Goal: Find specific page/section: Locate a particular part of the current website

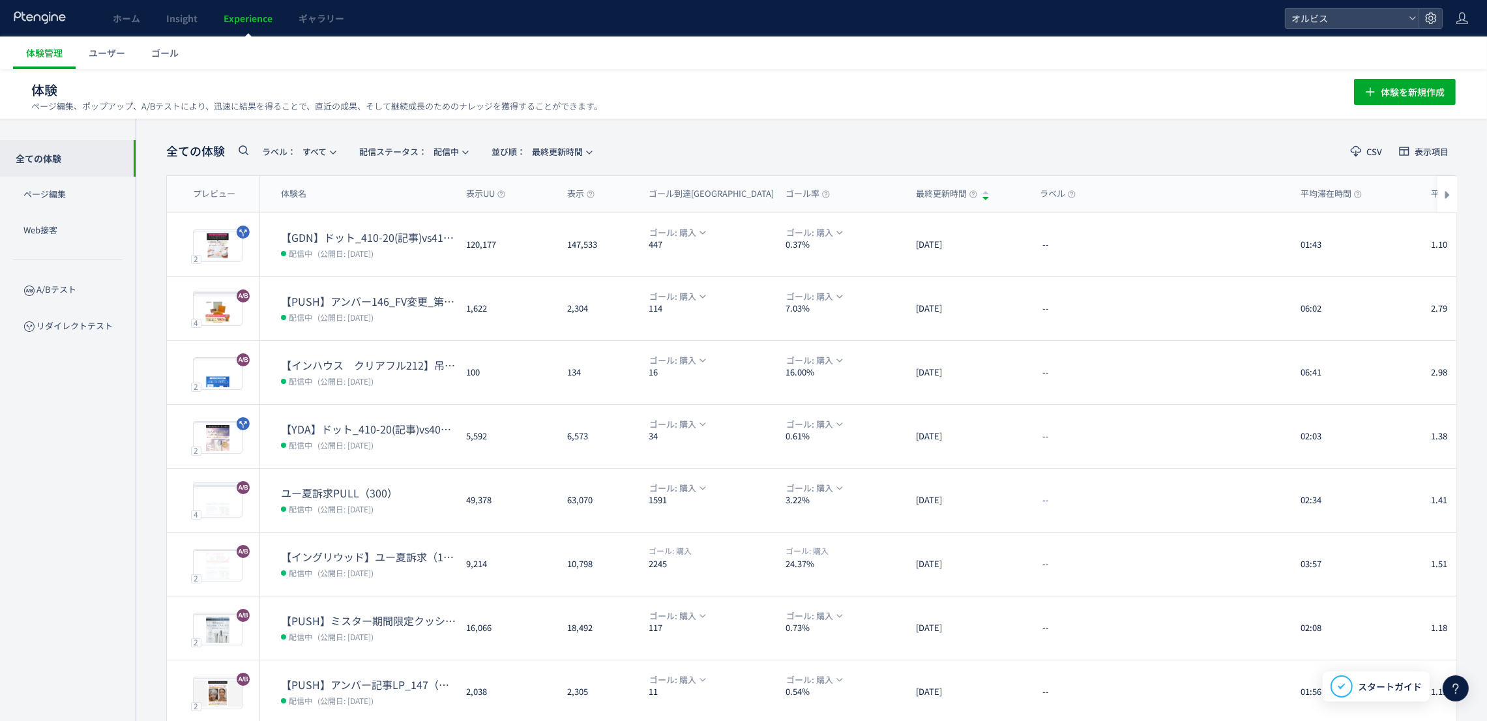
click at [248, 153] on icon at bounding box center [243, 150] width 16 height 16
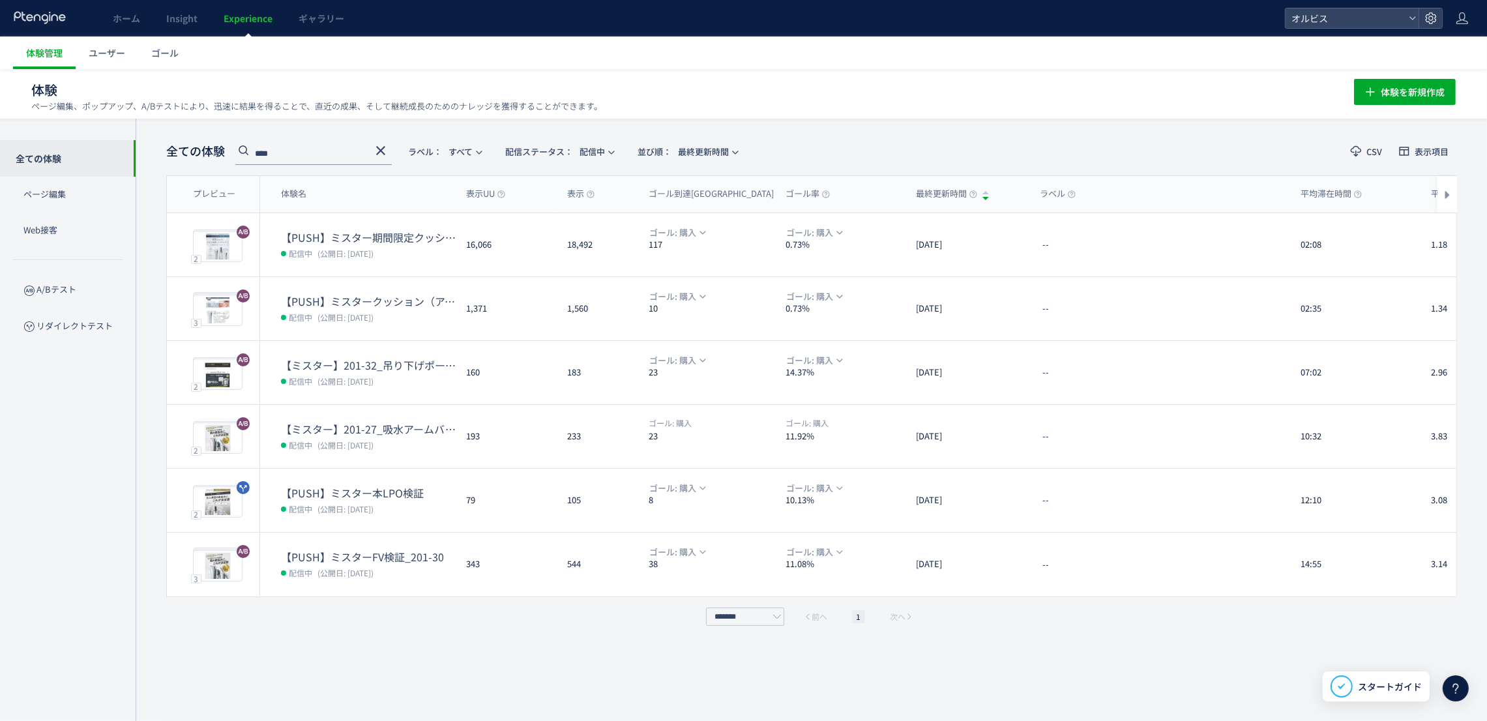
type input "****"
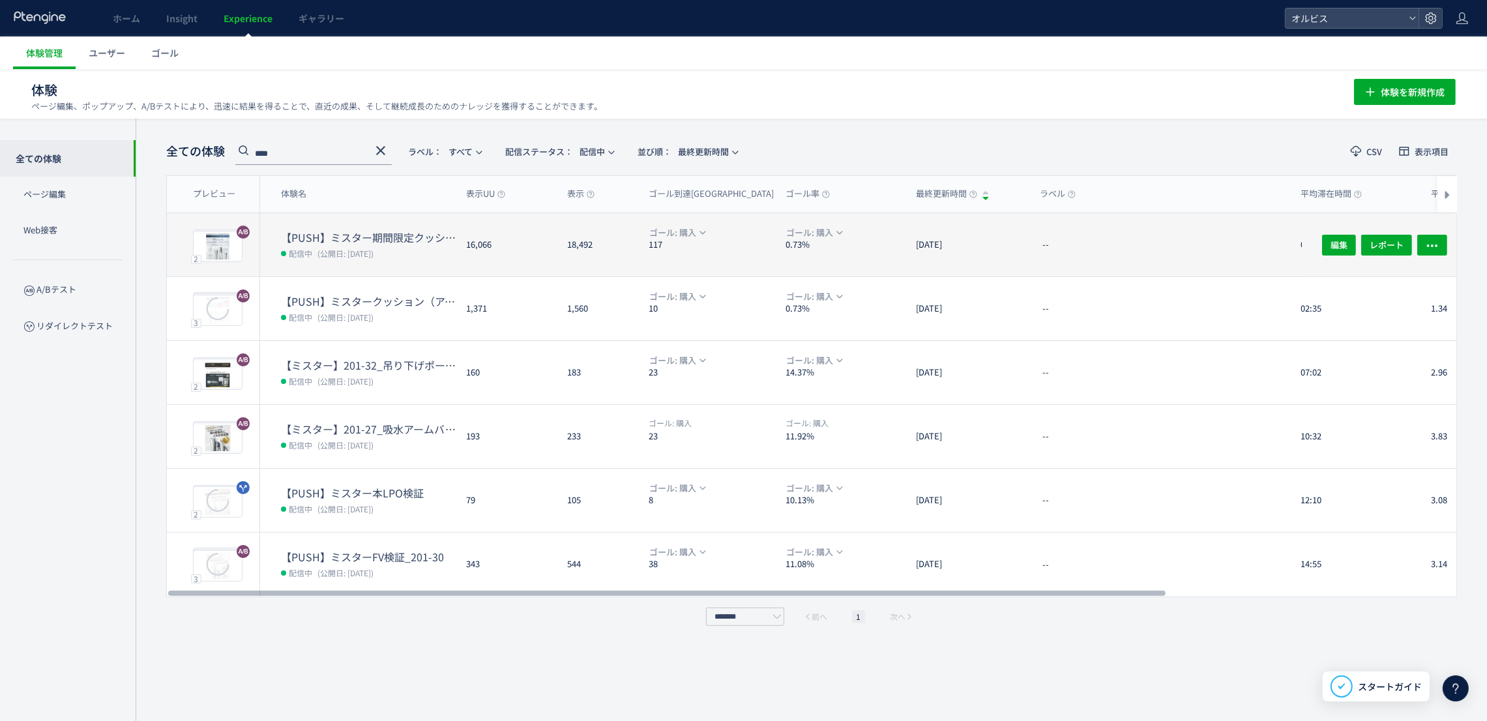
click at [389, 224] on div "【PUSH】ミスター期間限定クッションLP 配信中 (公開日: [DATE])" at bounding box center [358, 244] width 196 height 63
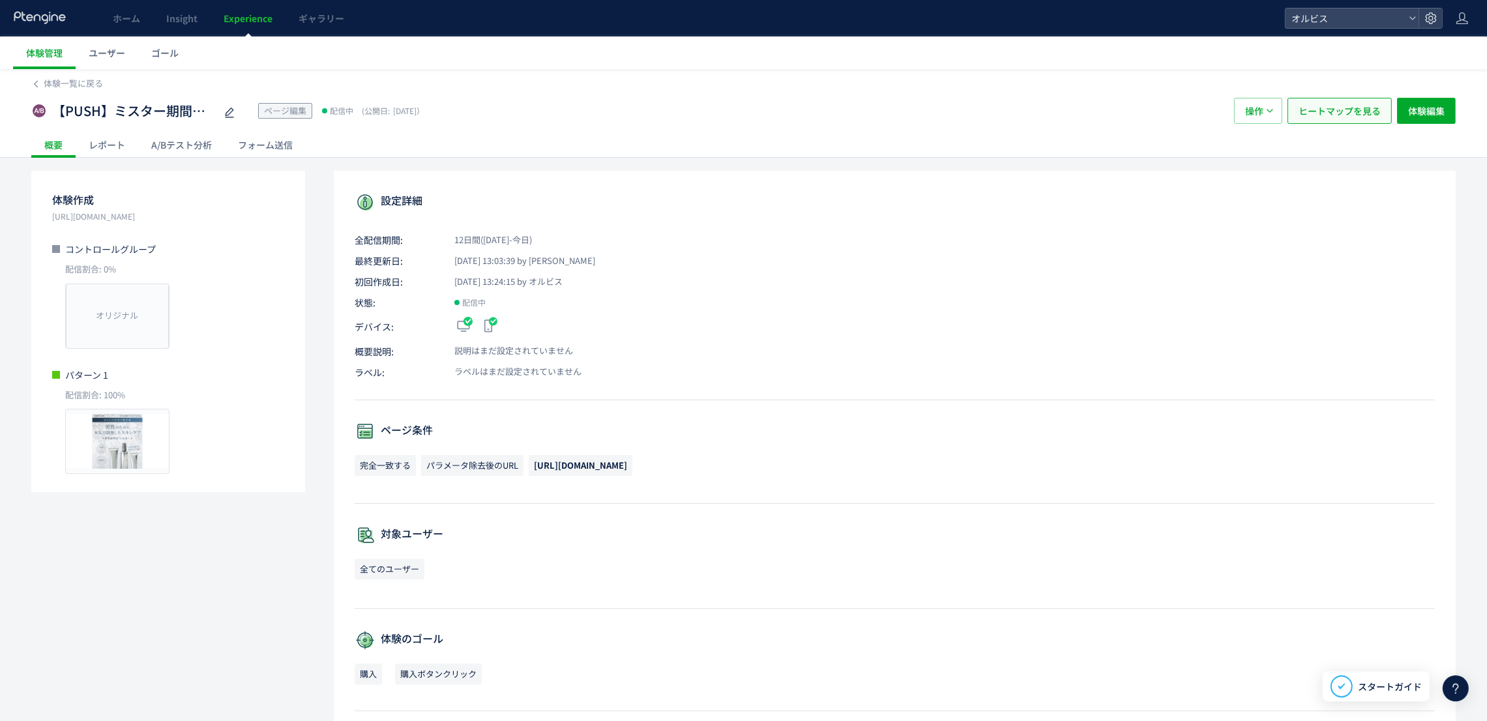
click at [1316, 113] on span "ヒートマップを見る" at bounding box center [1340, 111] width 82 height 26
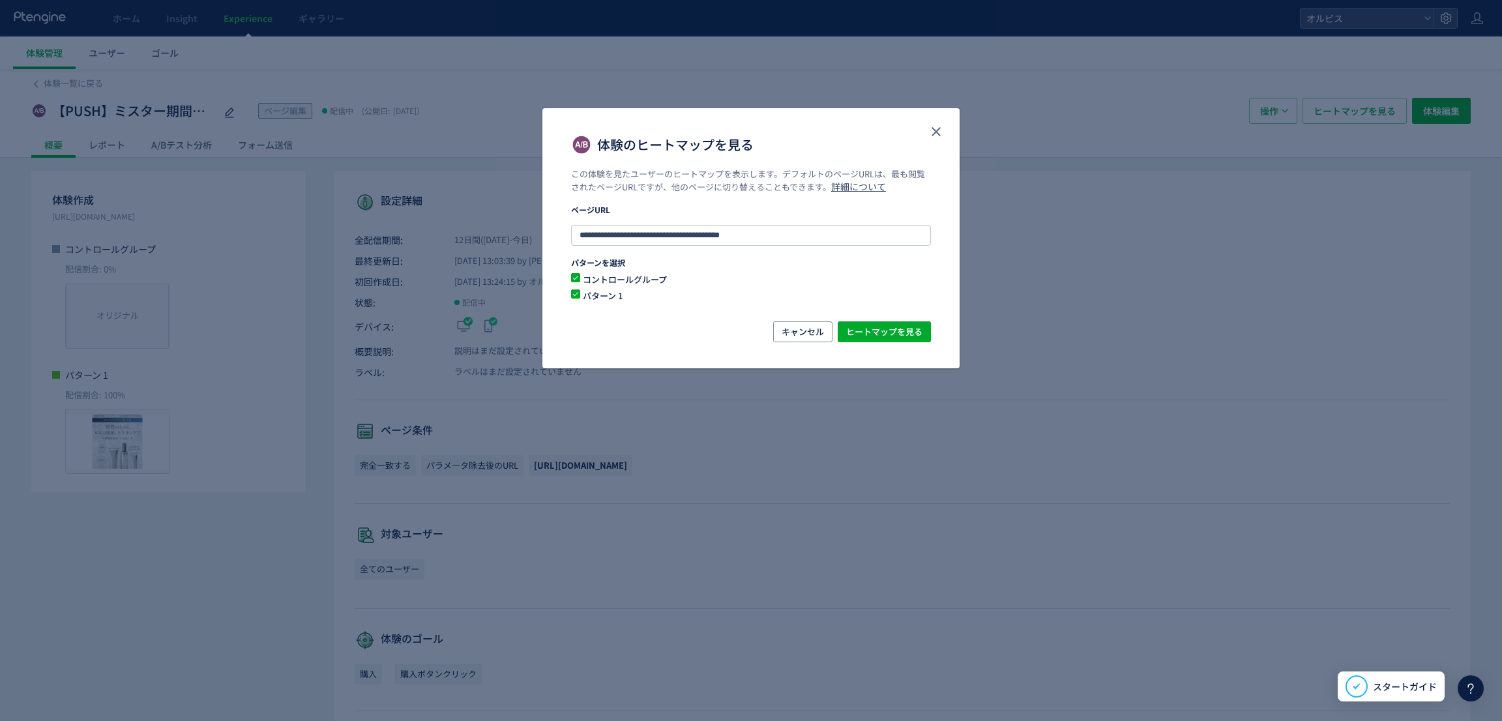
click at [0, 0] on span "コントロールグループ" at bounding box center [0, 0] width 0 height 0
click at [0, 0] on span "ヒートマップを見る" at bounding box center [0, 0] width 0 height 0
click at [0, 0] on icon "close" at bounding box center [0, 0] width 0 height 0
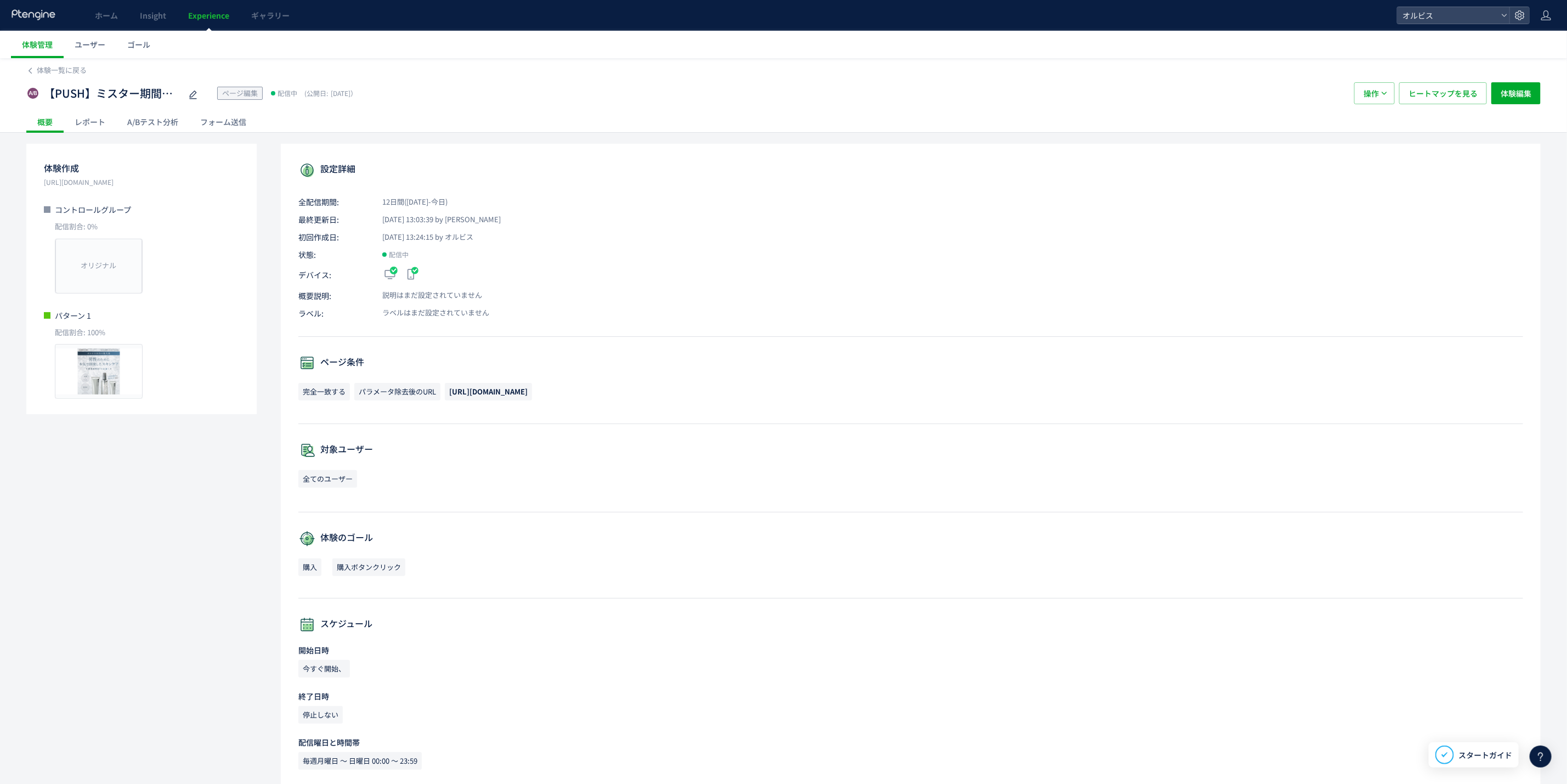
click at [217, 13] on span "Experience" at bounding box center [209, 15] width 41 height 11
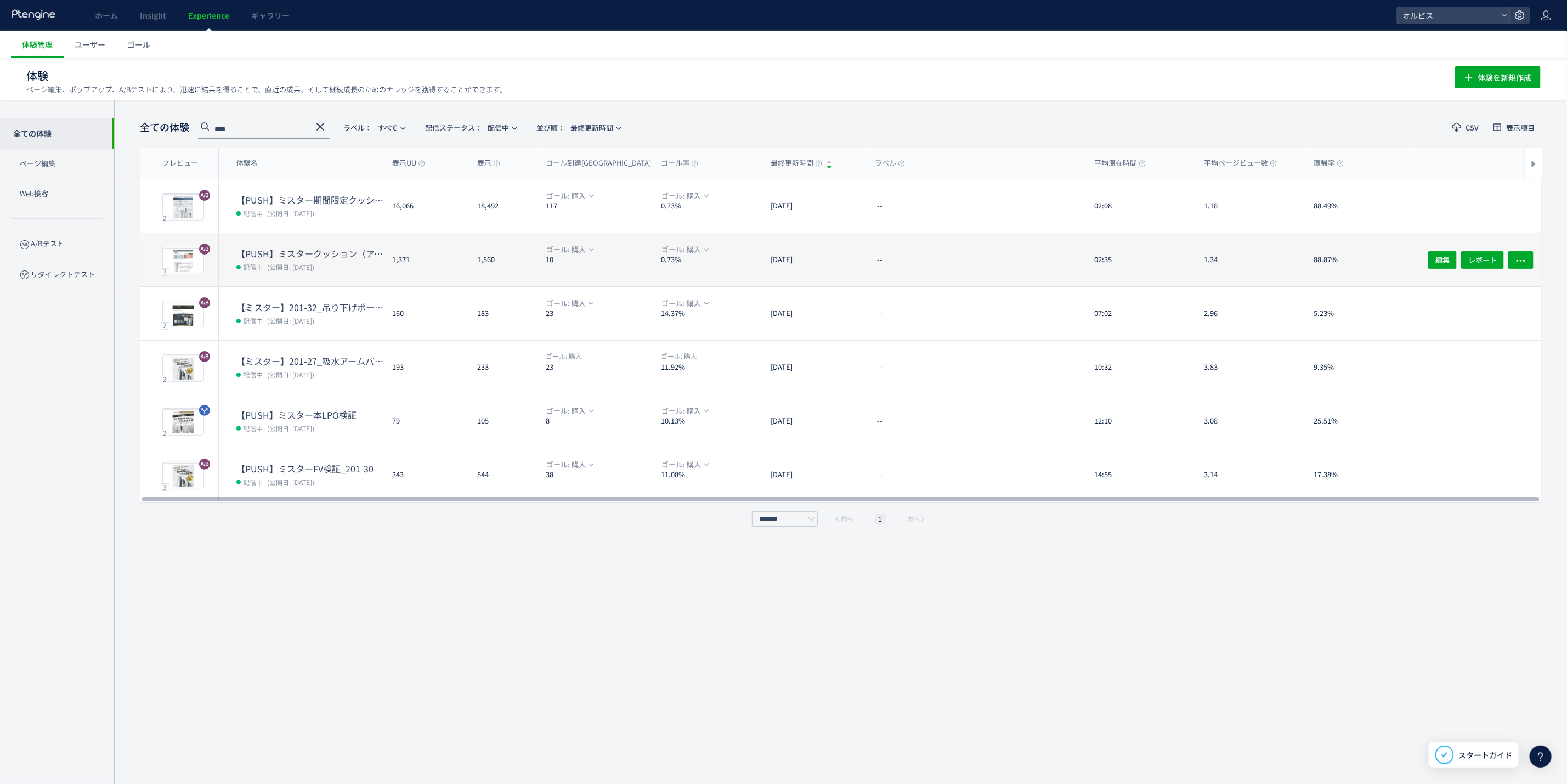
click at [305, 241] on div "【PUSH】ミスタークッション（アンケ無し）検証 配信中 (公開日: [DATE])" at bounding box center [301, 259] width 165 height 53
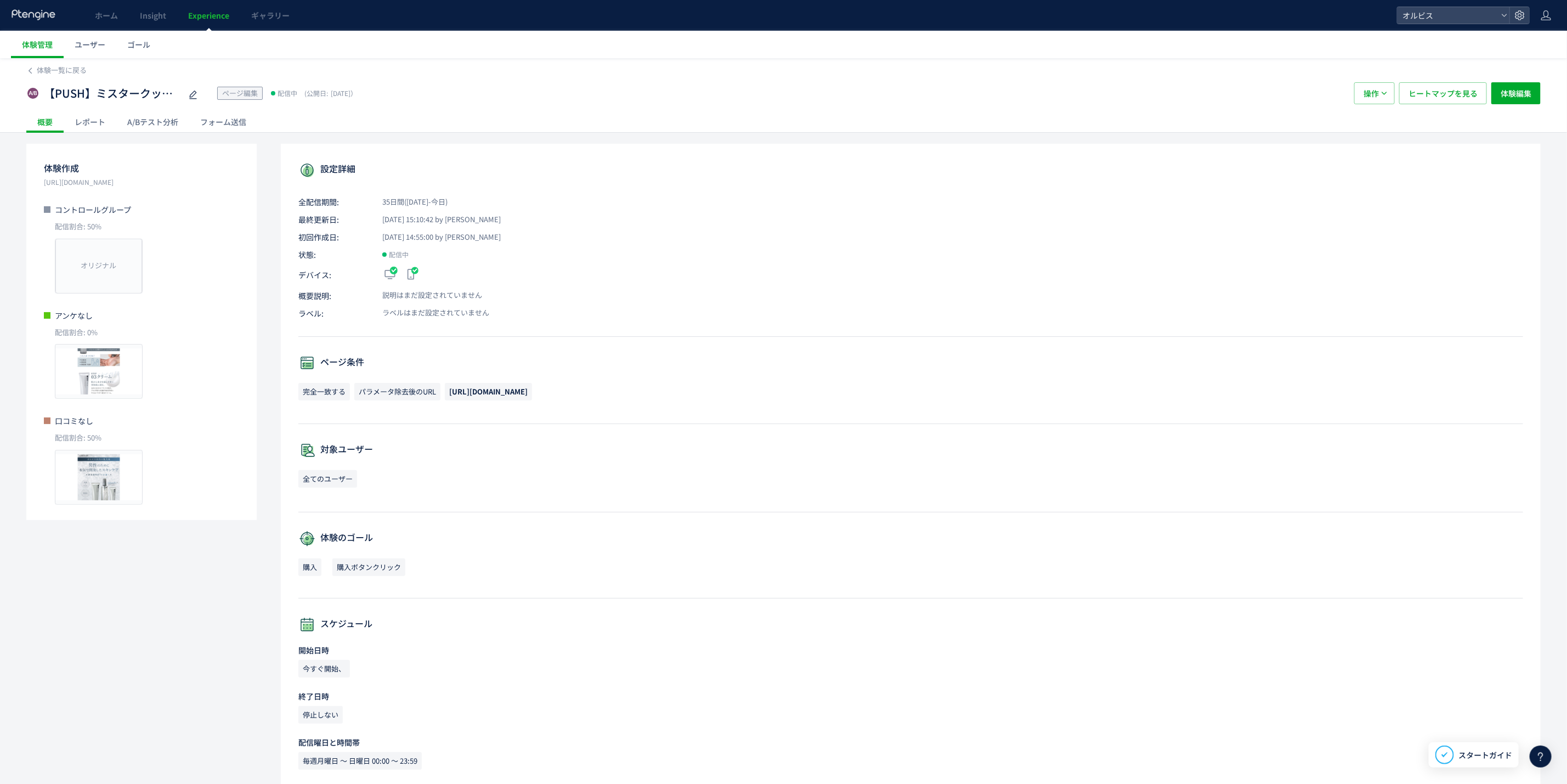
click at [215, 15] on span "Experience" at bounding box center [209, 15] width 41 height 11
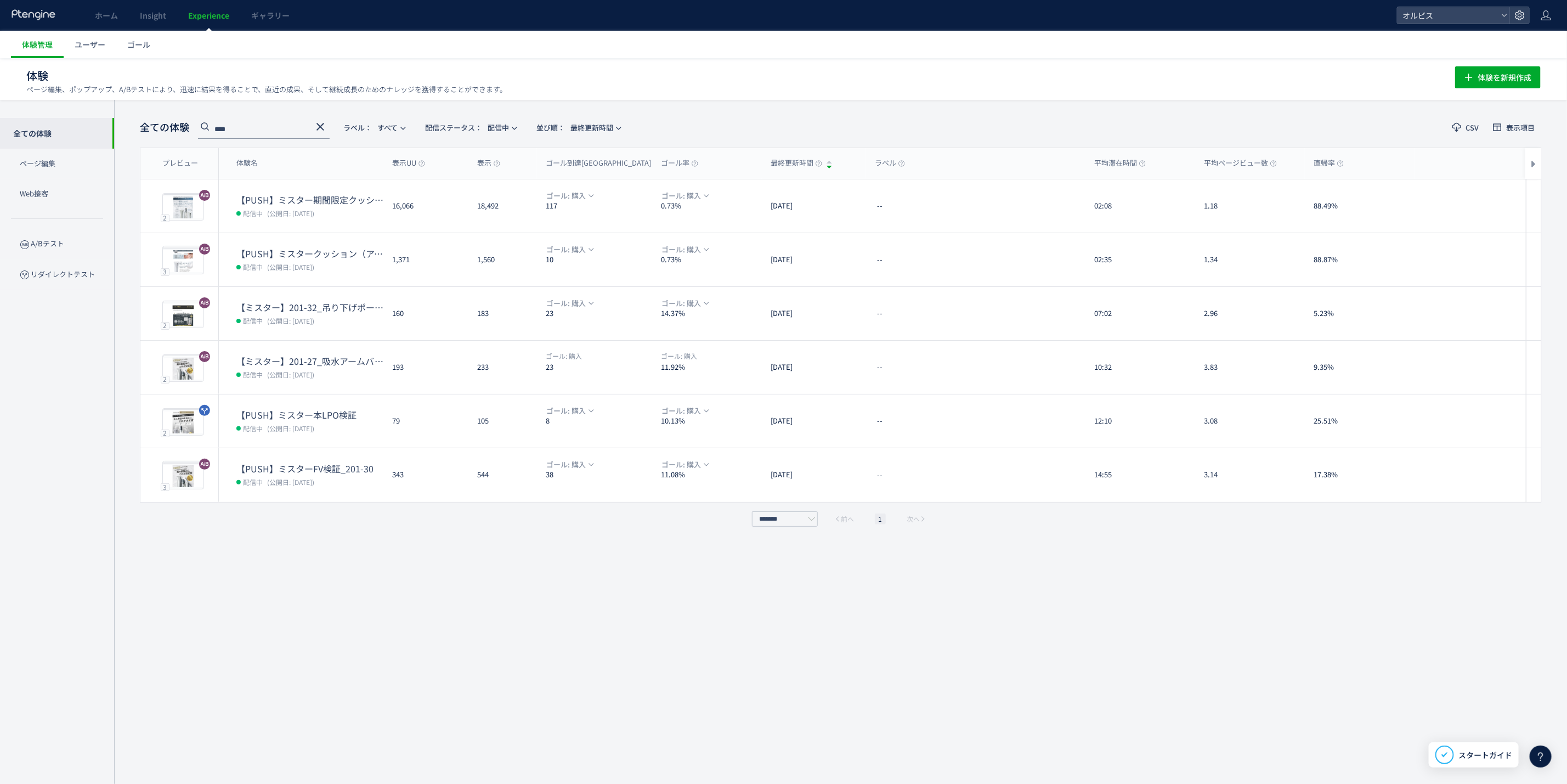
drag, startPoint x: 215, startPoint y: 15, endPoint x: 524, endPoint y: 4, distance: 309.2
click at [524, 4] on div "ホーム Insight Experience ギャラリー" at bounding box center [699, 15] width 1397 height 31
click at [325, 122] on icon at bounding box center [321, 127] width 13 height 13
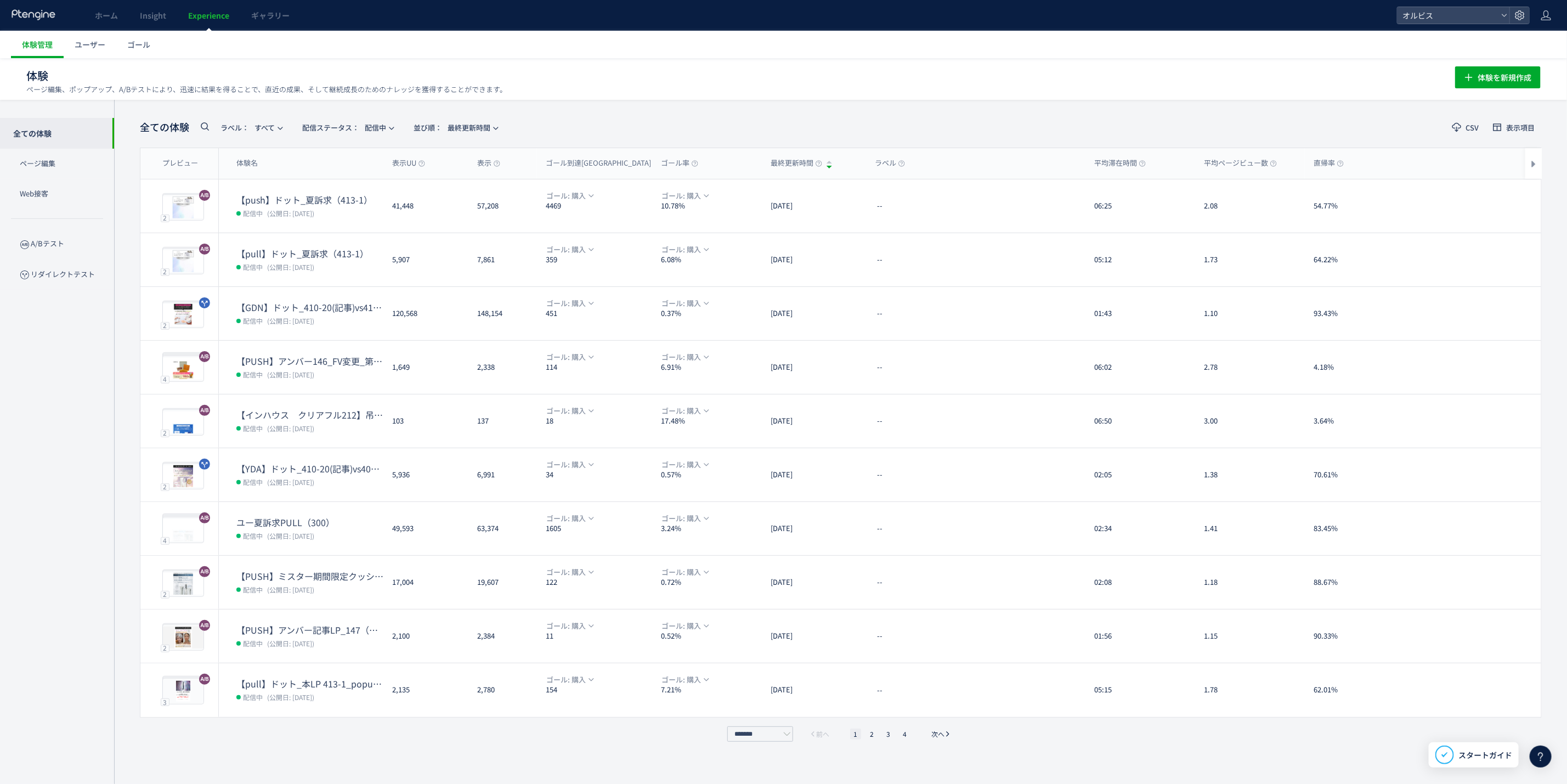
click at [220, 23] on link "Experience" at bounding box center [209, 15] width 63 height 31
click at [217, 19] on span "Experience" at bounding box center [209, 15] width 41 height 11
click at [207, 12] on span "Experience" at bounding box center [209, 15] width 41 height 11
click at [39, 17] on use at bounding box center [34, 14] width 44 height 10
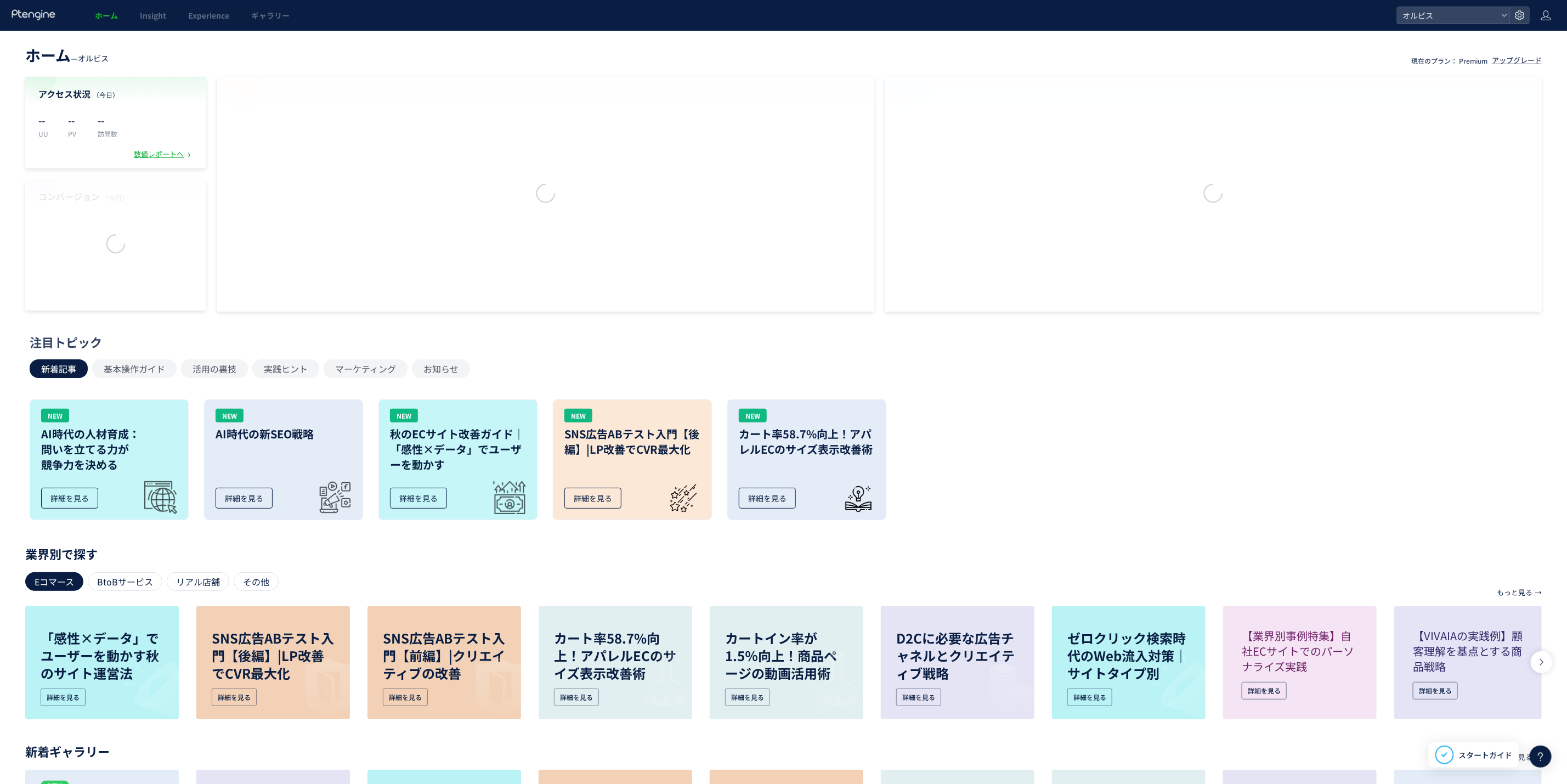
drag, startPoint x: 361, startPoint y: 71, endPoint x: 370, endPoint y: 63, distance: 12.0
drag, startPoint x: 374, startPoint y: 63, endPoint x: 341, endPoint y: 56, distance: 33.7
click at [341, 56] on header "ホーム — オルビス 現在のプラン： Premium アップグレード" at bounding box center [784, 54] width 1517 height 24
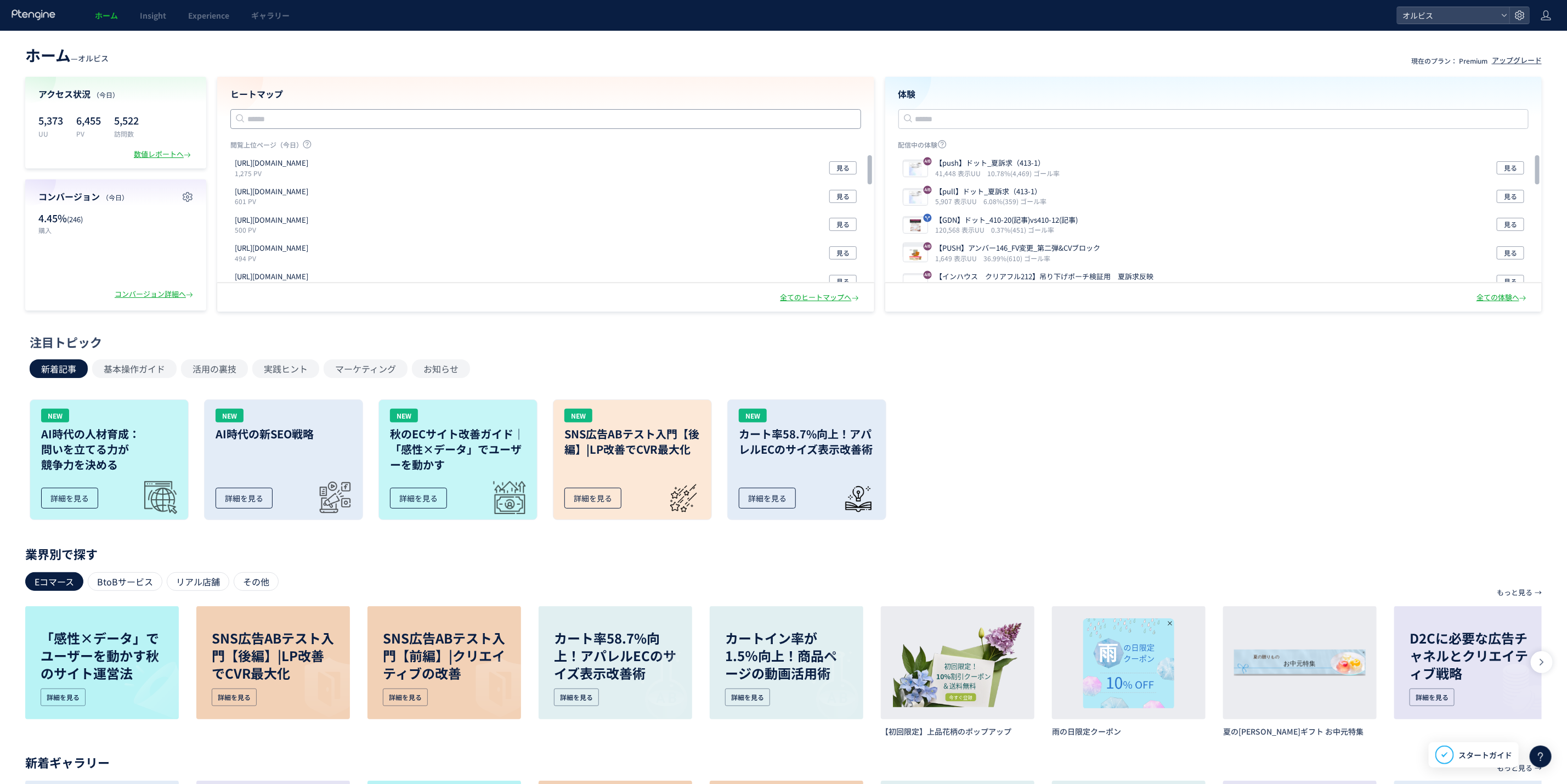
click at [417, 110] on input "text" at bounding box center [546, 119] width 631 height 19
paste input "**********"
click at [589, 89] on h4 "ヒートマップ" at bounding box center [546, 93] width 631 height 13
click at [508, 124] on input "**********" at bounding box center [546, 119] width 631 height 19
click at [492, 167] on li "[URL][DOMAIN_NAME]" at bounding box center [546, 168] width 622 height 19
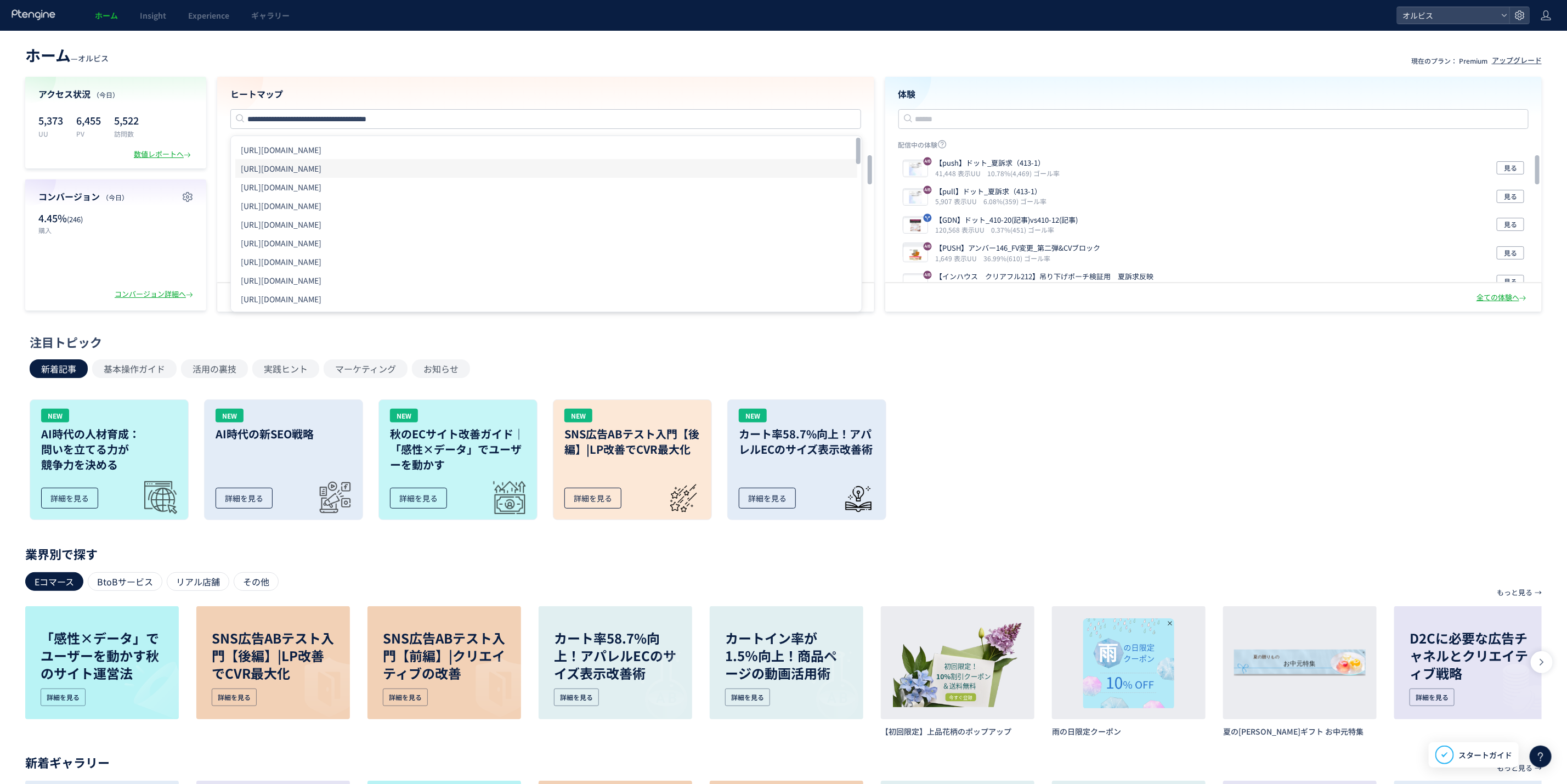
type input "**********"
